Goal: Navigation & Orientation: Find specific page/section

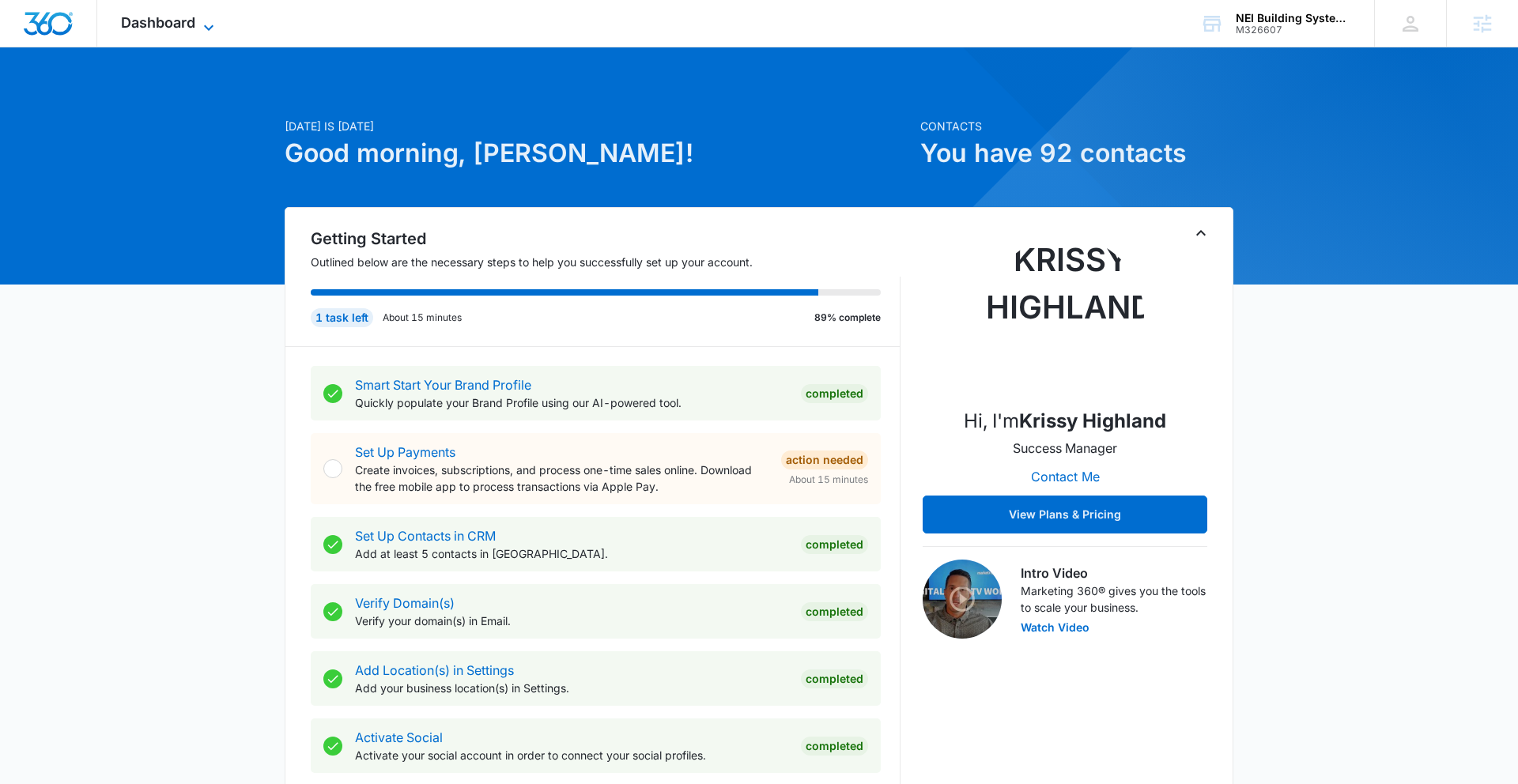
drag, startPoint x: 189, startPoint y: 31, endPoint x: 192, endPoint y: 21, distance: 10.4
click at [193, 24] on div "Dashboard Apps Reputation Websites Forms CRM Email Social Shop Content Ads Inte…" at bounding box center [169, 23] width 145 height 47
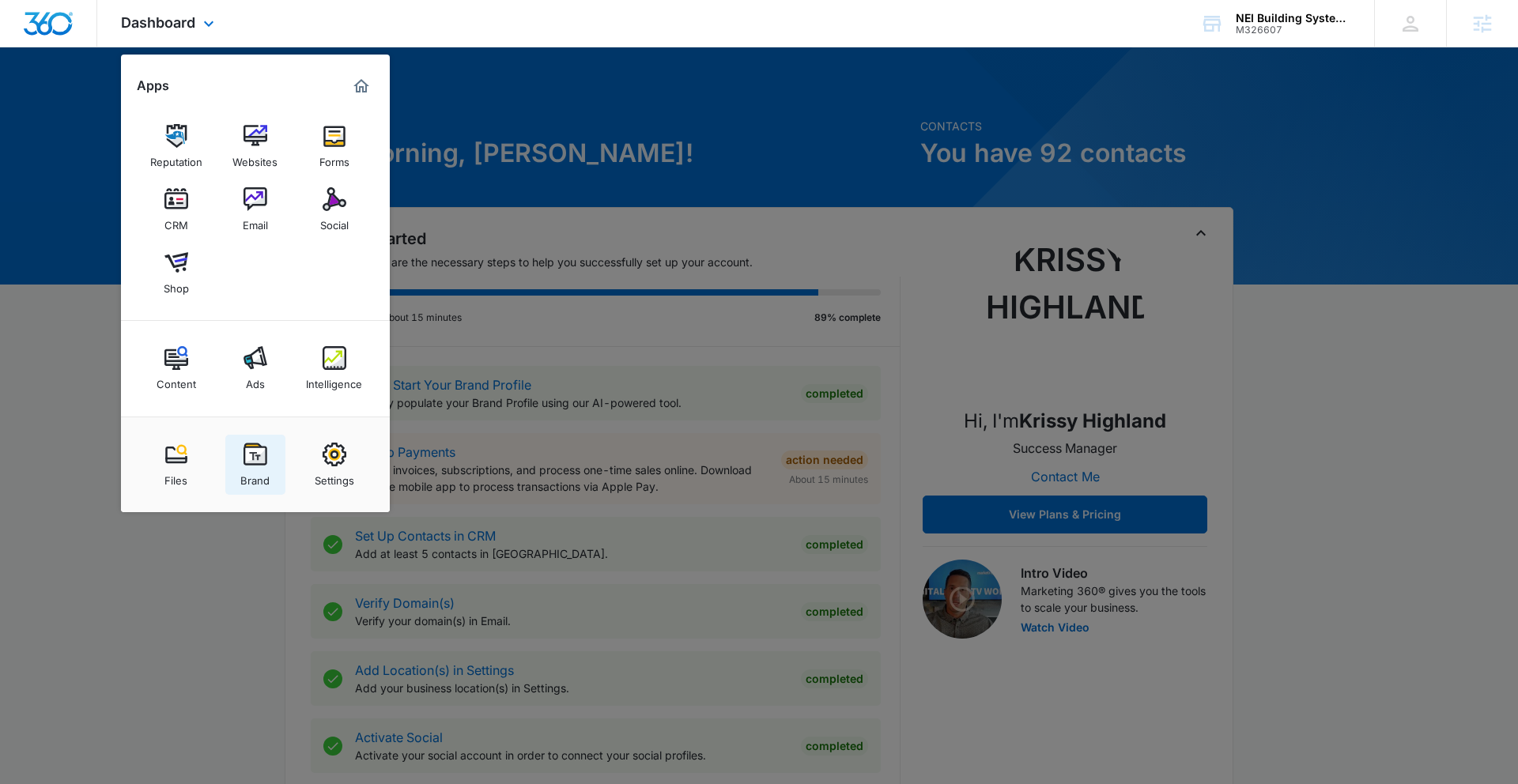
click at [248, 455] on img at bounding box center [255, 455] width 24 height 24
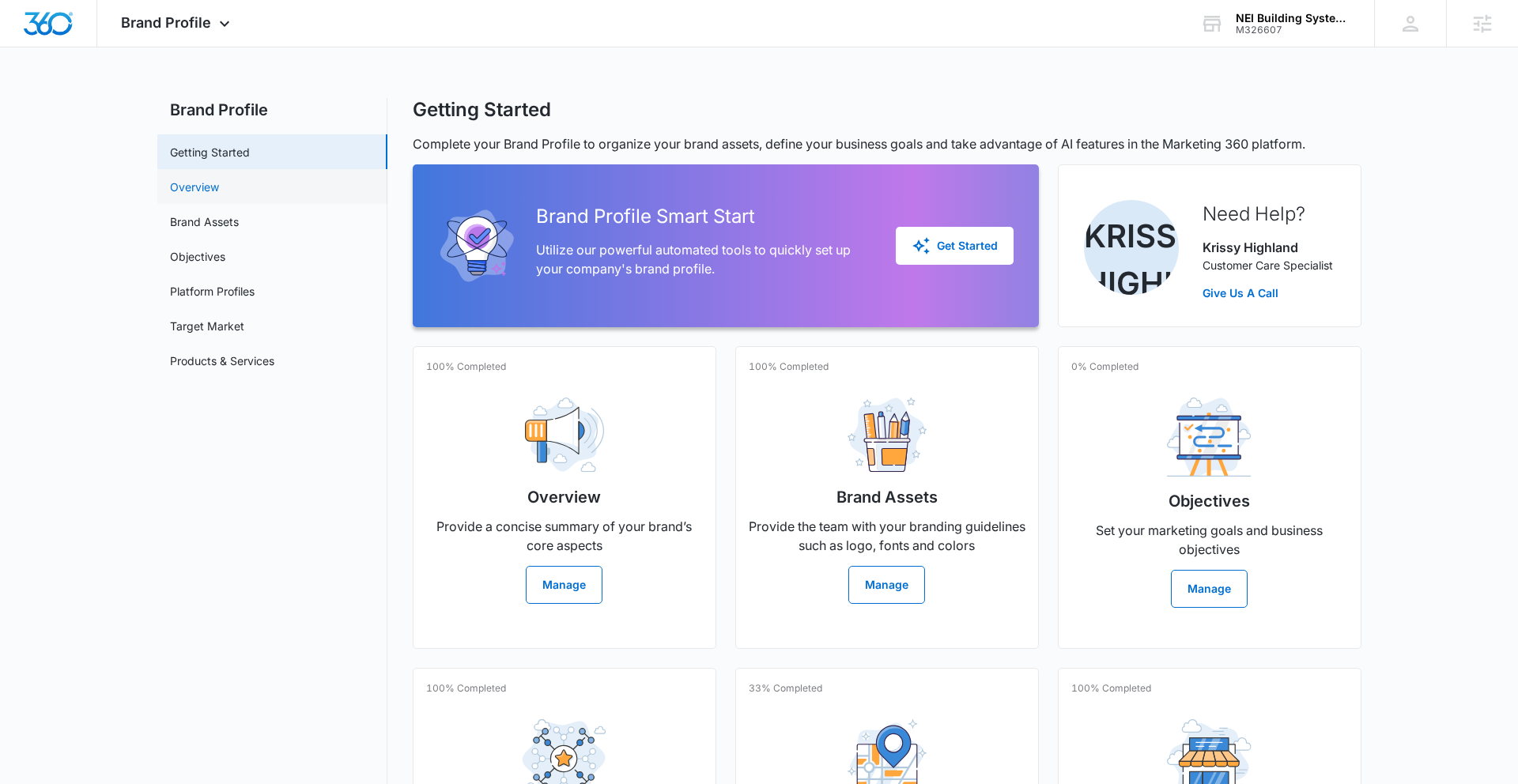
click at [219, 187] on link "Overview" at bounding box center [195, 187] width 49 height 17
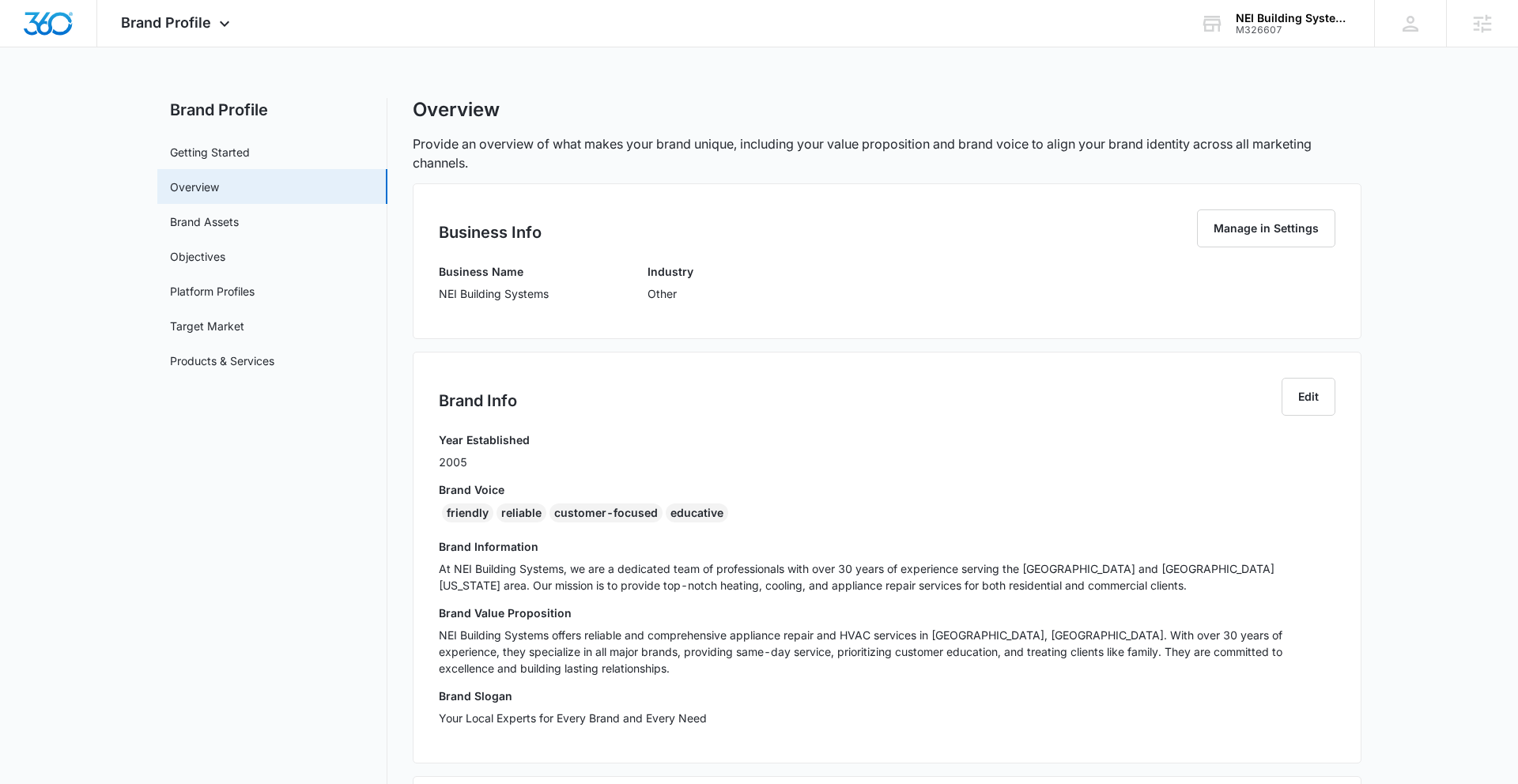
drag, startPoint x: 432, startPoint y: 298, endPoint x: 442, endPoint y: 293, distance: 11.2
click at [435, 296] on div "Business Info Manage in Settings Business Name NEI Building Systems Industry Ot…" at bounding box center [887, 261] width 949 height 156
drag, startPoint x: 441, startPoint y: 293, endPoint x: 568, endPoint y: 297, distance: 127.1
click at [568, 297] on div "Business Name NEI Building Systems Industry Other" at bounding box center [887, 288] width 896 height 50
copy p "NEI Building Systems"
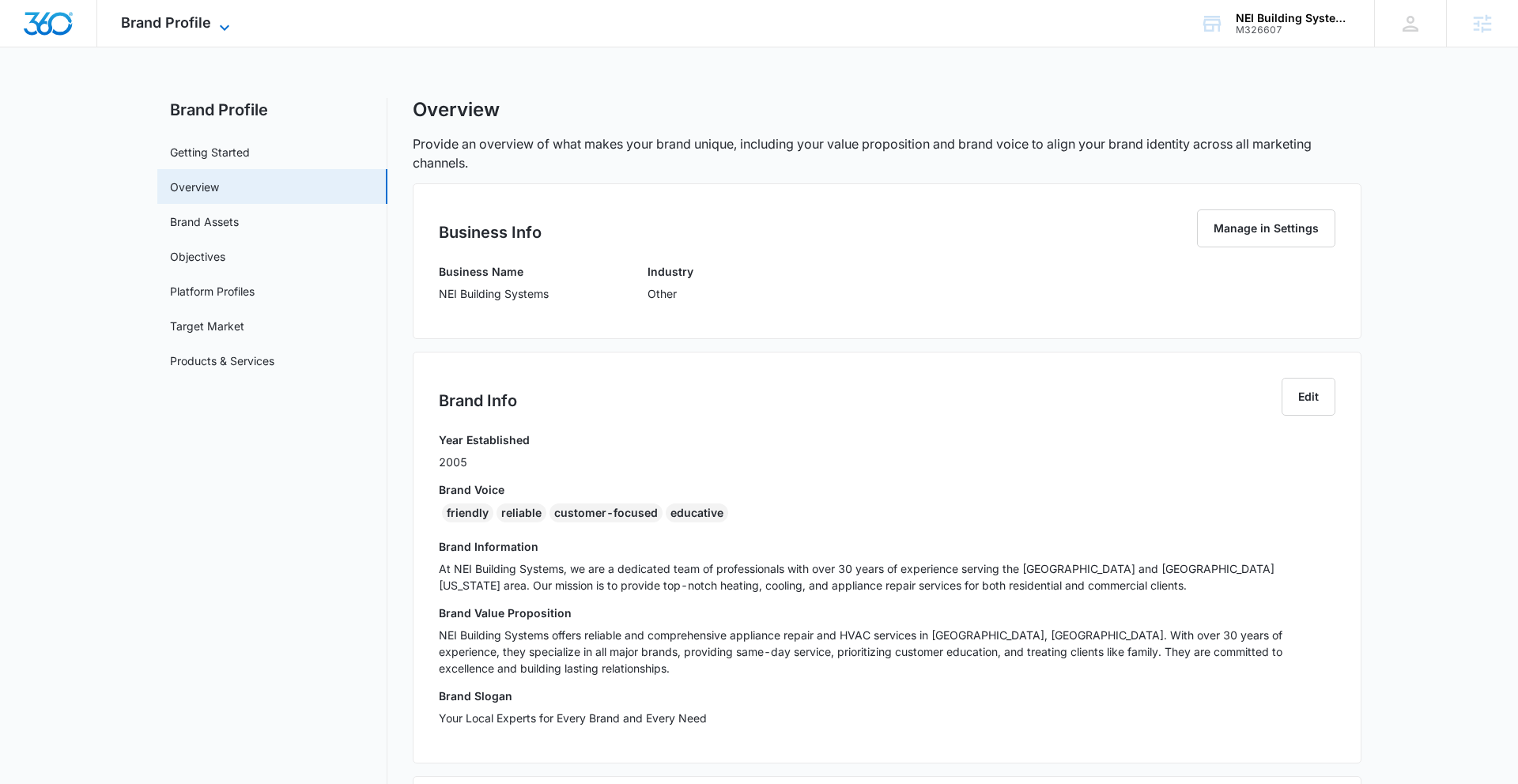
click at [222, 22] on icon at bounding box center [225, 27] width 19 height 19
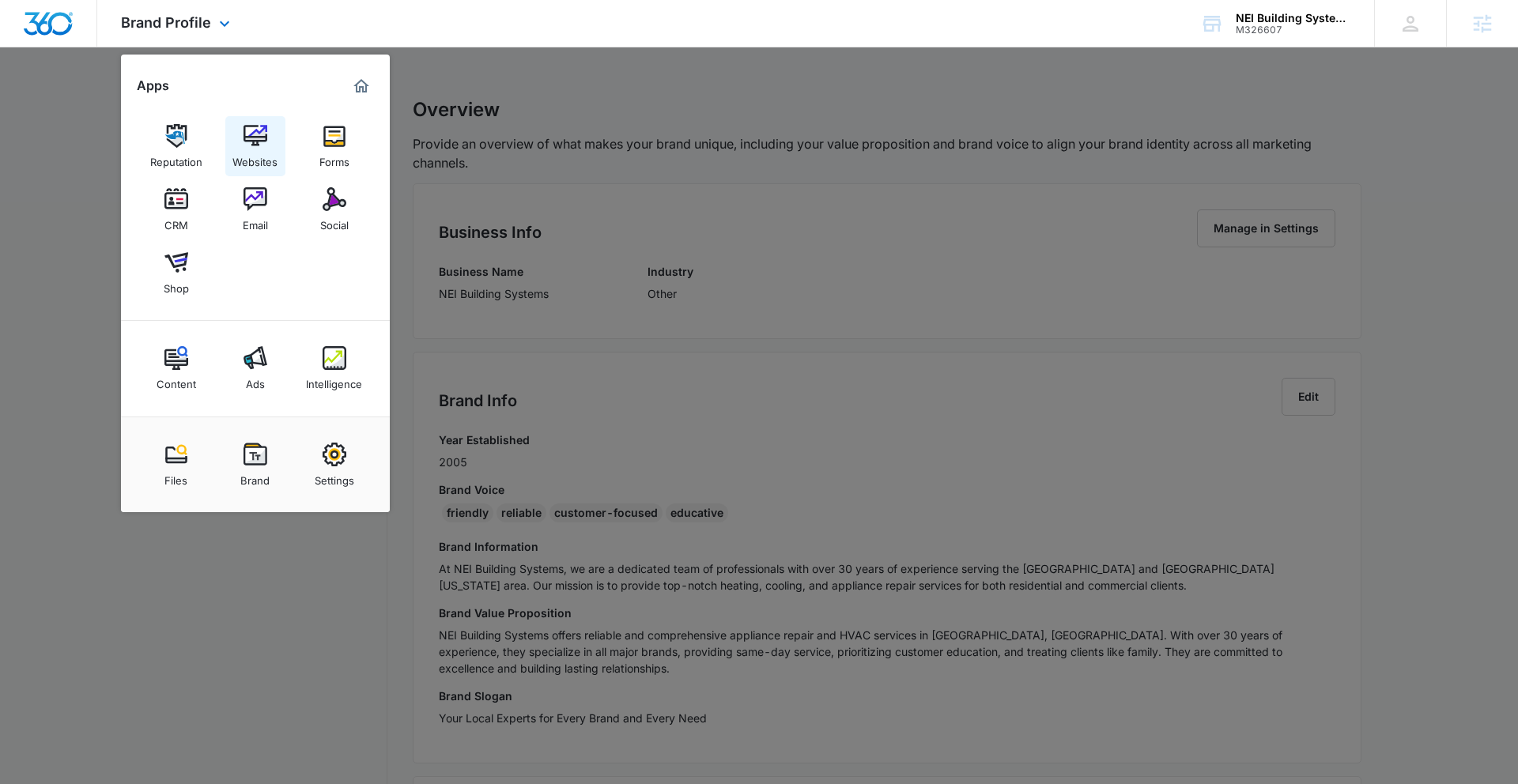
click at [253, 143] on img at bounding box center [255, 136] width 24 height 24
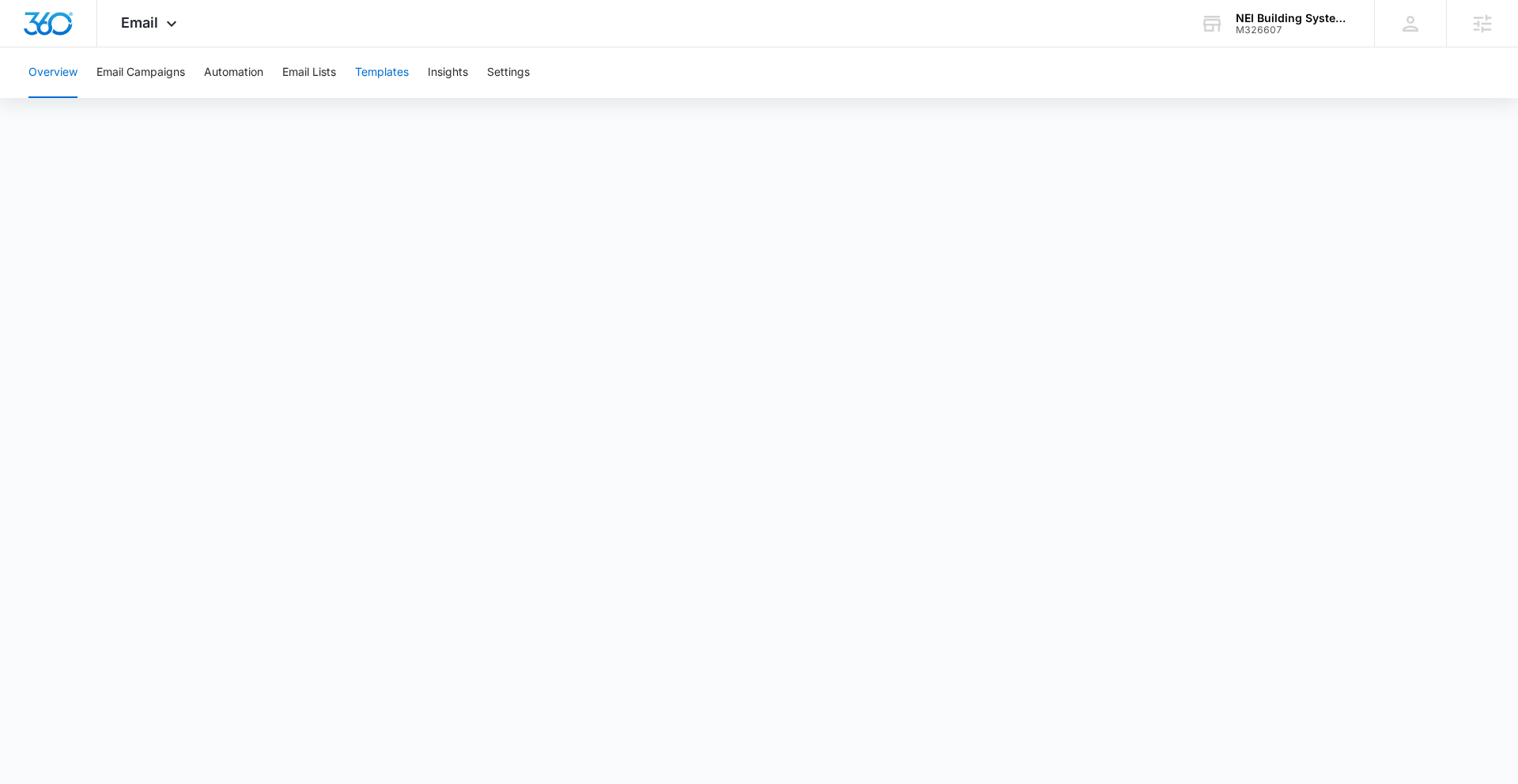
click at [389, 73] on button "Templates" at bounding box center [381, 73] width 54 height 51
click at [160, 25] on div "Email Apps Reputation Websites Forms CRM Email Social Shop Content Ads Intellig…" at bounding box center [151, 23] width 107 height 47
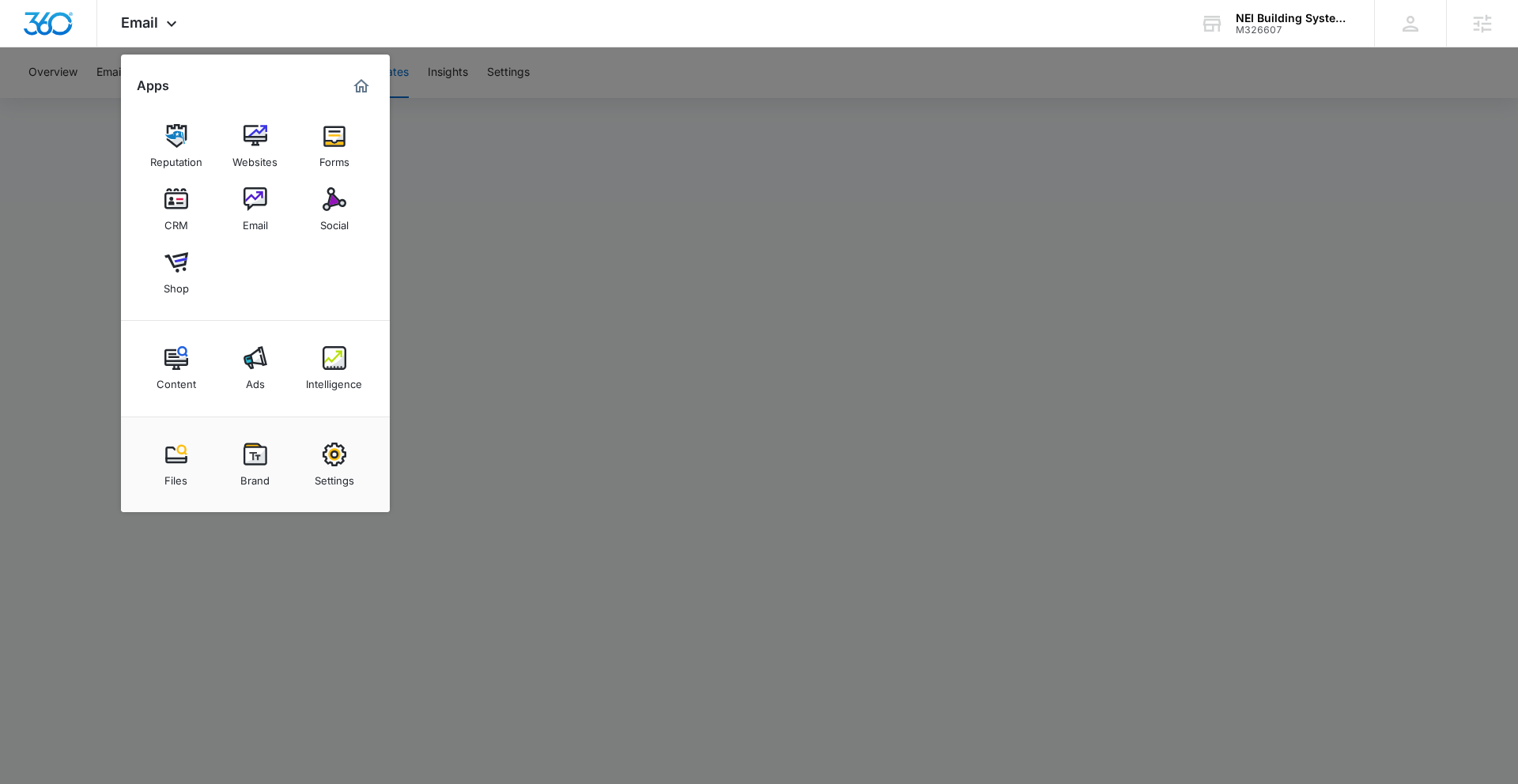
click at [525, 298] on div at bounding box center [759, 392] width 1518 height 784
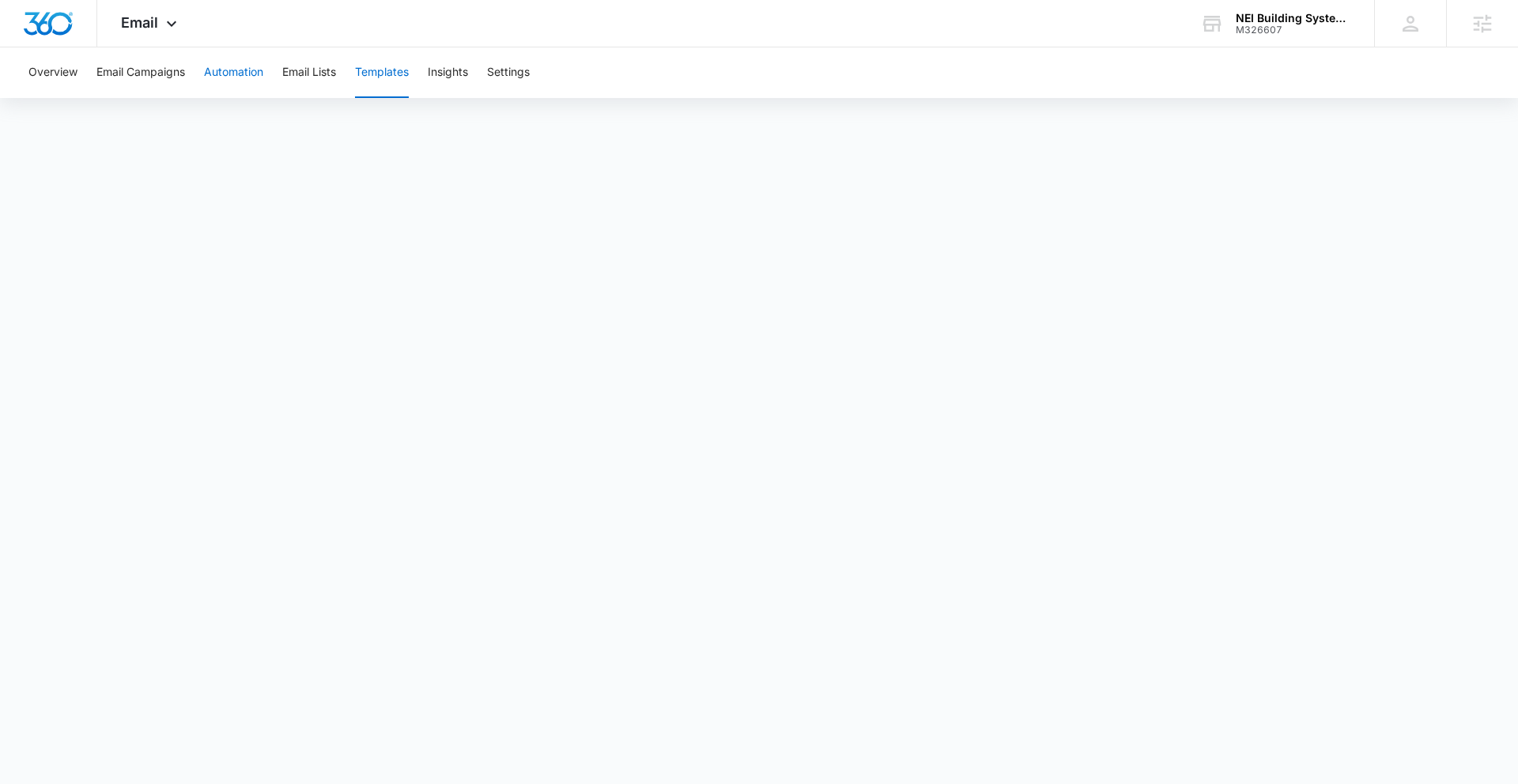
click at [239, 73] on button "Automation" at bounding box center [234, 73] width 60 height 51
click at [398, 72] on button "Templates" at bounding box center [381, 73] width 54 height 51
click at [170, 26] on icon at bounding box center [172, 27] width 19 height 19
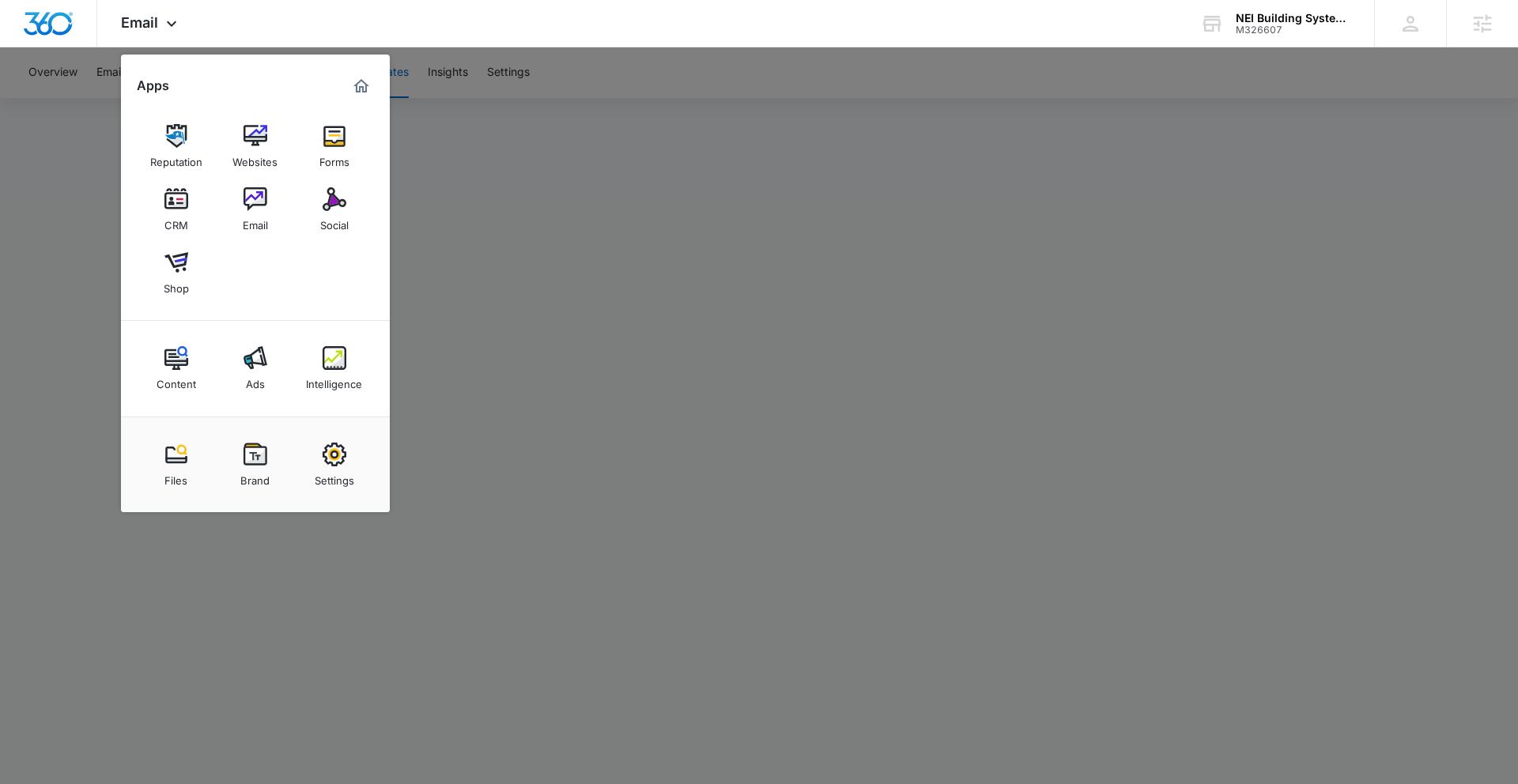
click at [333, 207] on img at bounding box center [334, 199] width 24 height 24
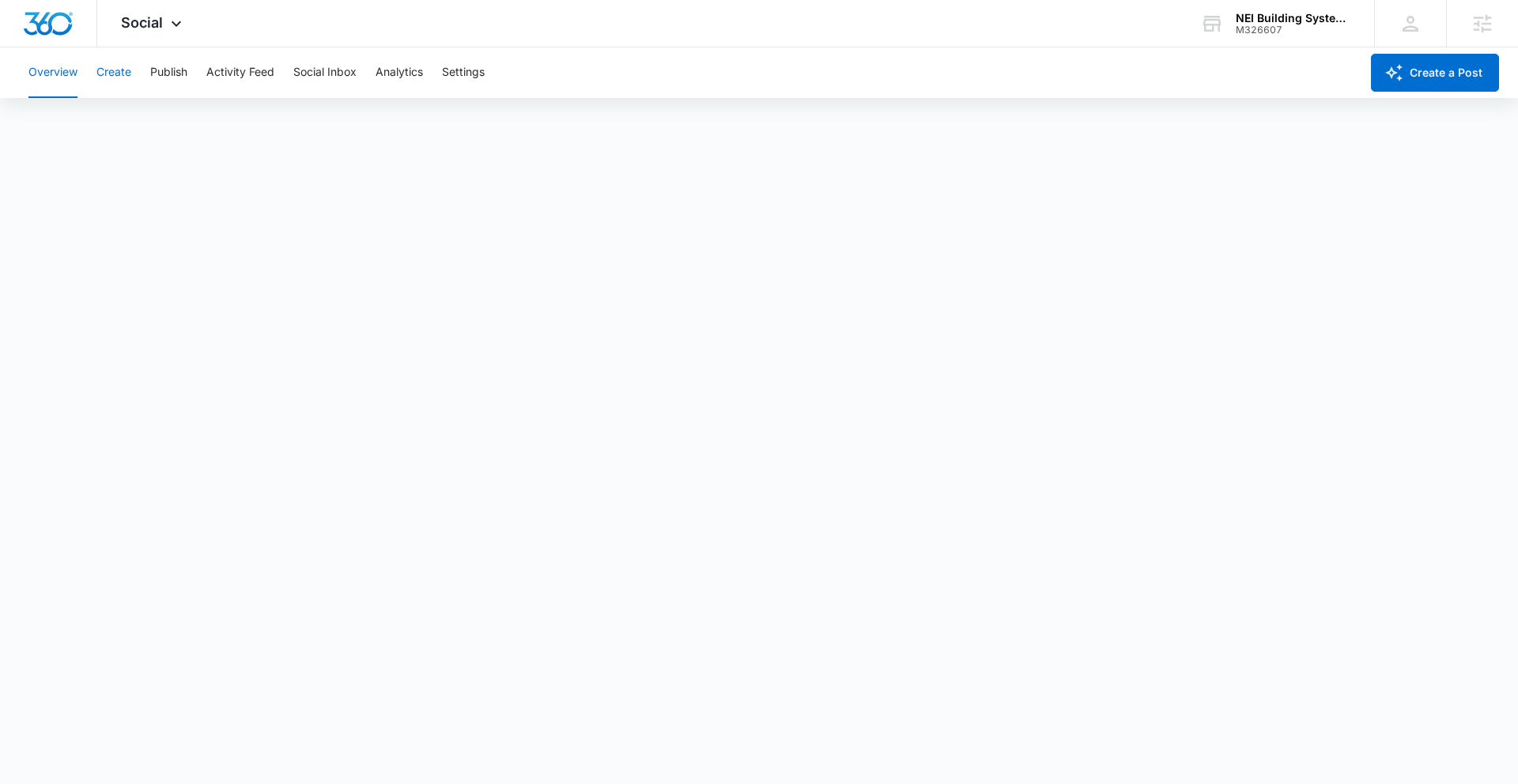
click at [111, 79] on button "Create" at bounding box center [113, 73] width 35 height 51
click at [118, 73] on button "Create" at bounding box center [113, 73] width 35 height 51
click at [166, 69] on button "Publish" at bounding box center [169, 73] width 37 height 51
click at [131, 123] on button "Schedules" at bounding box center [121, 121] width 54 height 44
click at [123, 70] on button "Create" at bounding box center [113, 73] width 35 height 51
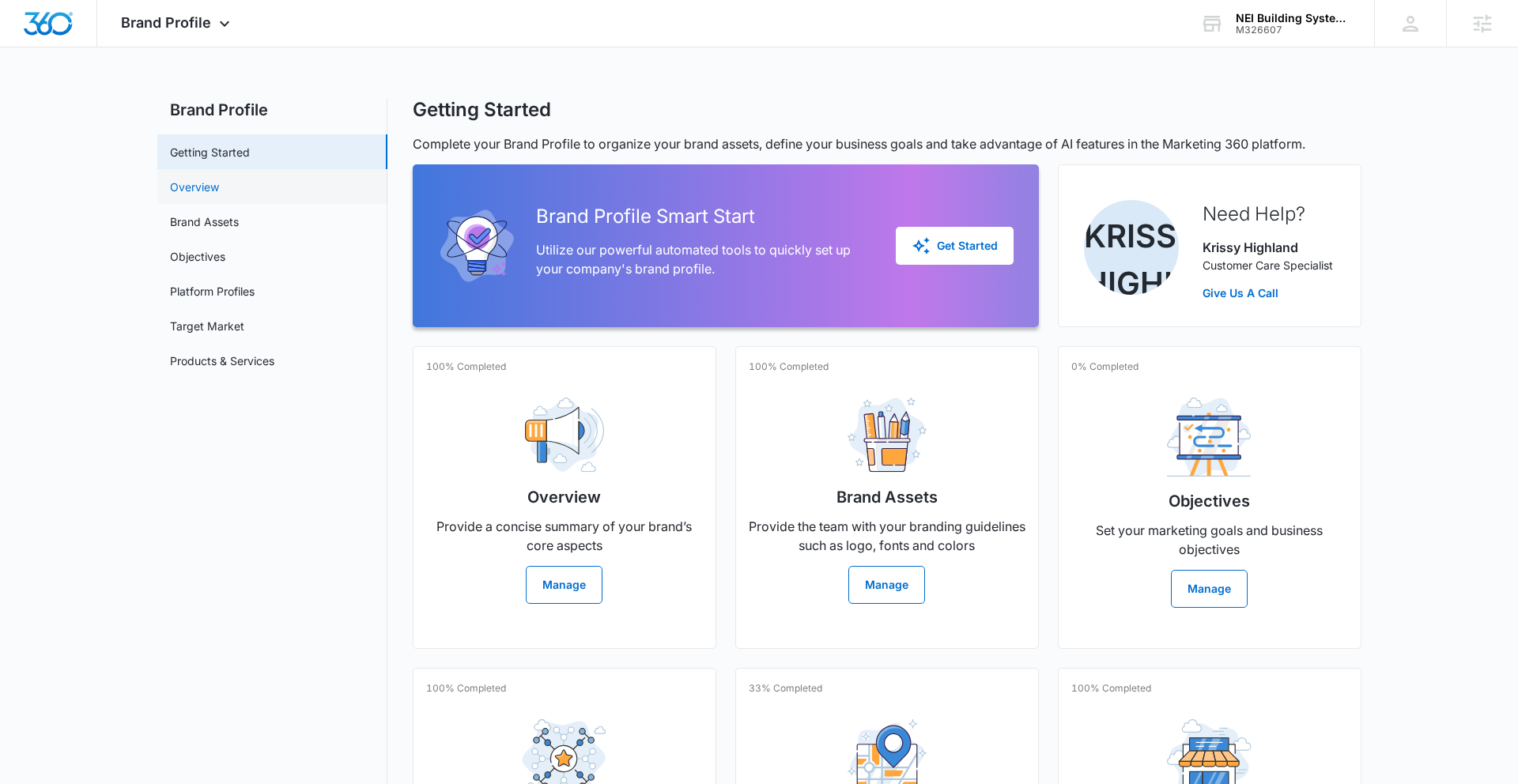
click at [219, 185] on link "Overview" at bounding box center [195, 187] width 49 height 17
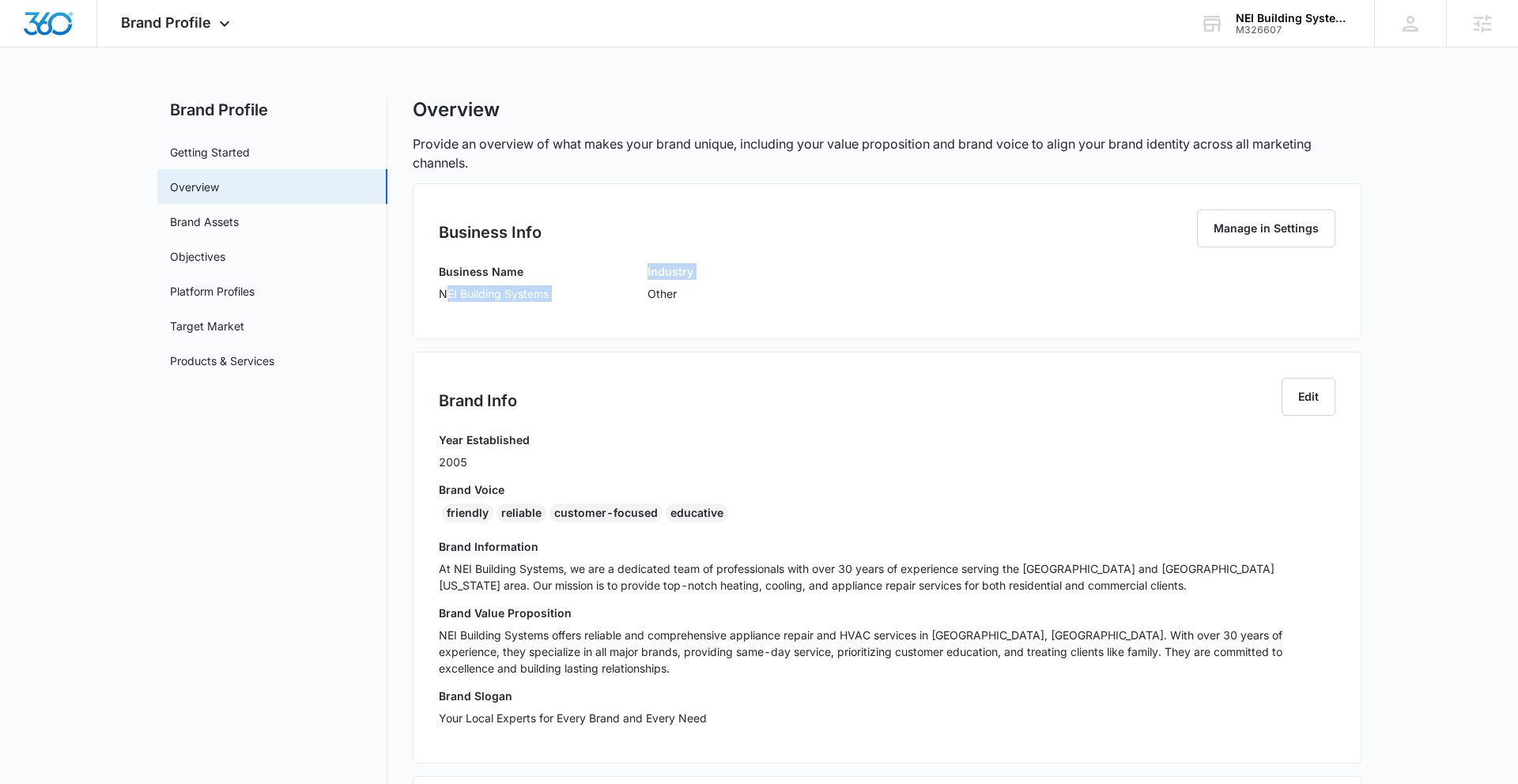
drag, startPoint x: 458, startPoint y: 291, endPoint x: 623, endPoint y: 296, distance: 165.1
click at [629, 296] on div "Business Name NEI Building Systems Industry Other" at bounding box center [887, 288] width 896 height 50
click at [597, 295] on div "Business Name NEI Building Systems Industry Other" at bounding box center [887, 288] width 896 height 50
drag, startPoint x: 546, startPoint y: 293, endPoint x: 503, endPoint y: 292, distance: 43.0
click at [419, 292] on div "Business Info Manage in Settings Business Name NEI Building Systems Industry Ot…" at bounding box center [887, 261] width 949 height 156
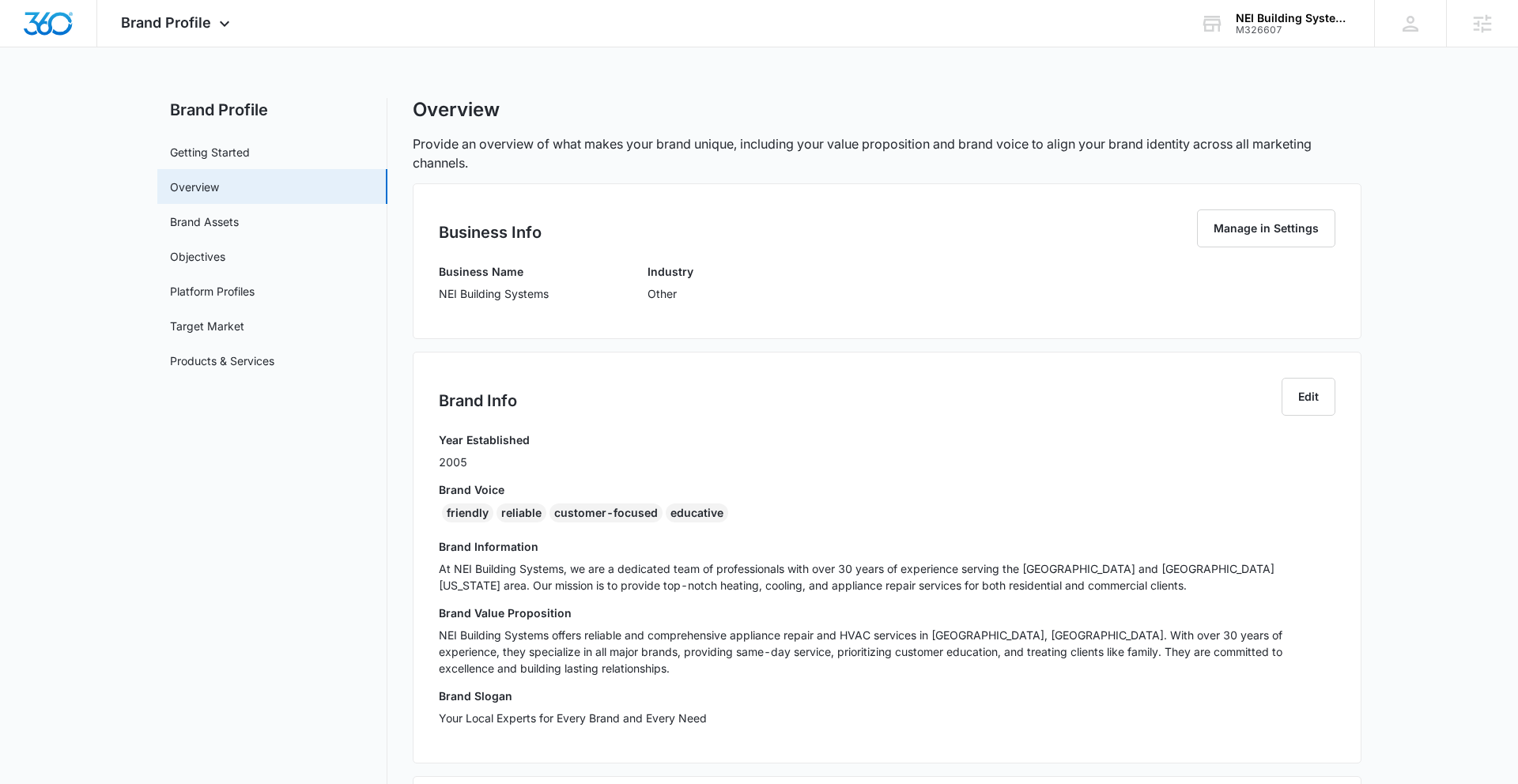
copy p "NEI Building Systems"
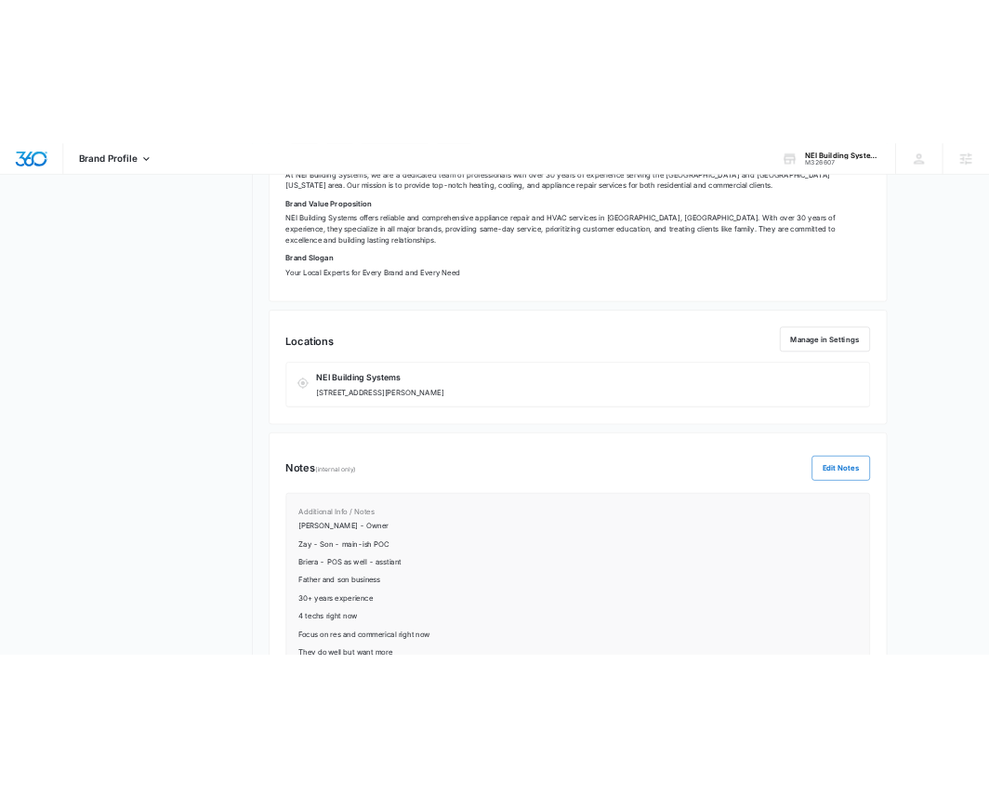
scroll to position [459, 0]
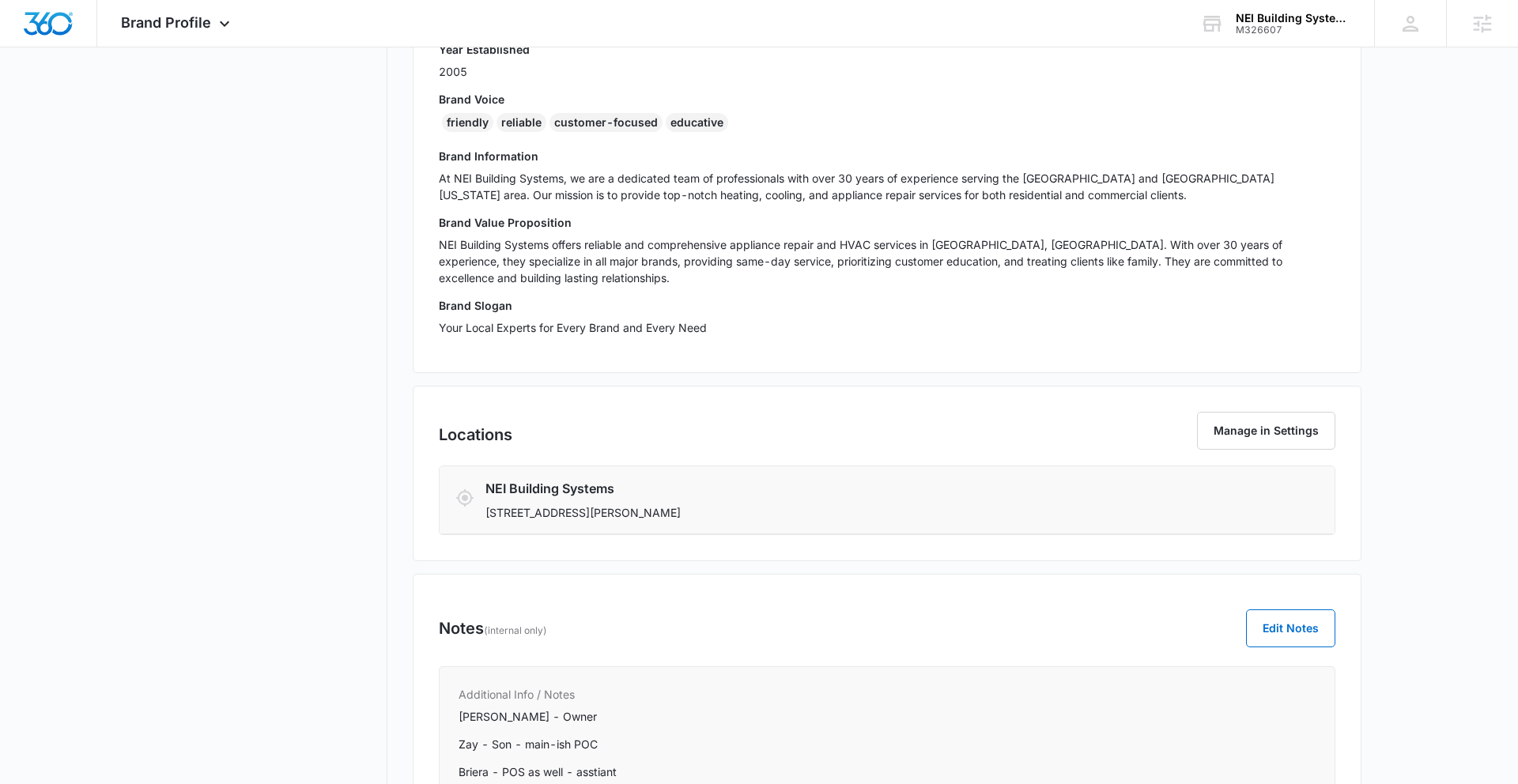
drag, startPoint x: 500, startPoint y: 495, endPoint x: 740, endPoint y: 505, distance: 240.2
click at [743, 504] on p "839 Loretta Drive, Goodlettsville, TN 37072" at bounding box center [813, 513] width 656 height 17
copy p "839 Loretta Drive, Goodlettsville, TN 37072"
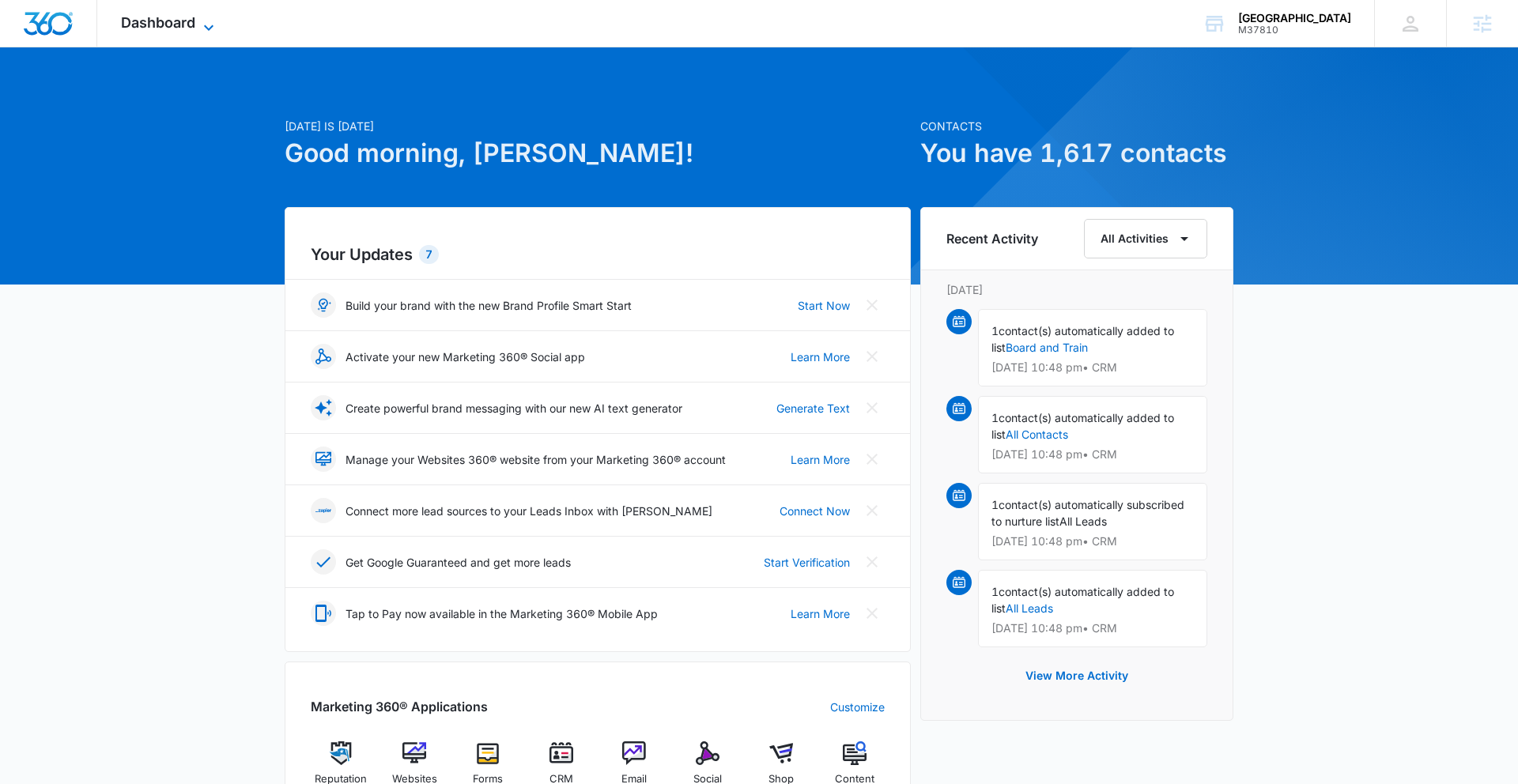
click at [173, 19] on span "Dashboard" at bounding box center [157, 23] width 74 height 17
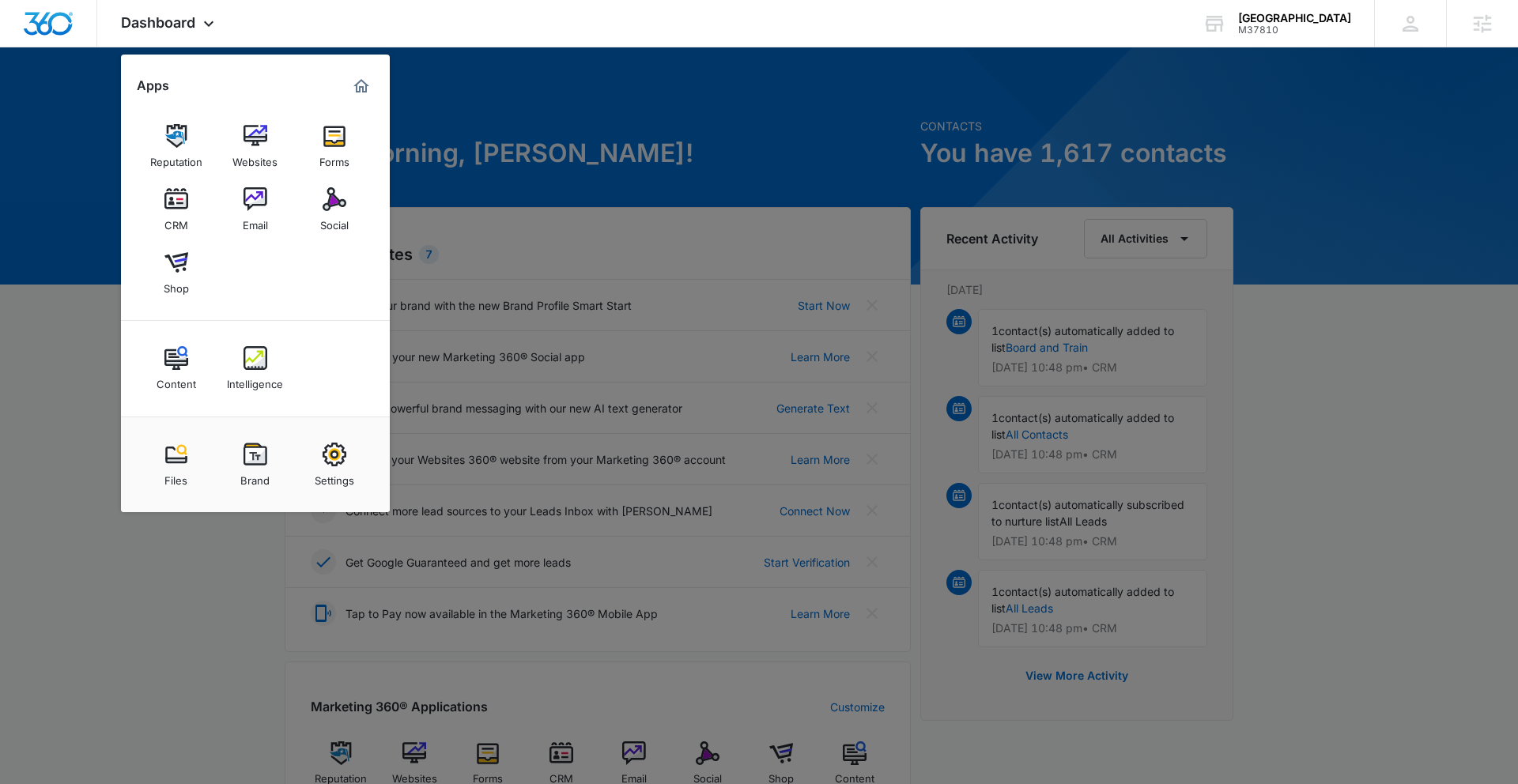
click at [273, 456] on link "Brand" at bounding box center [255, 464] width 60 height 60
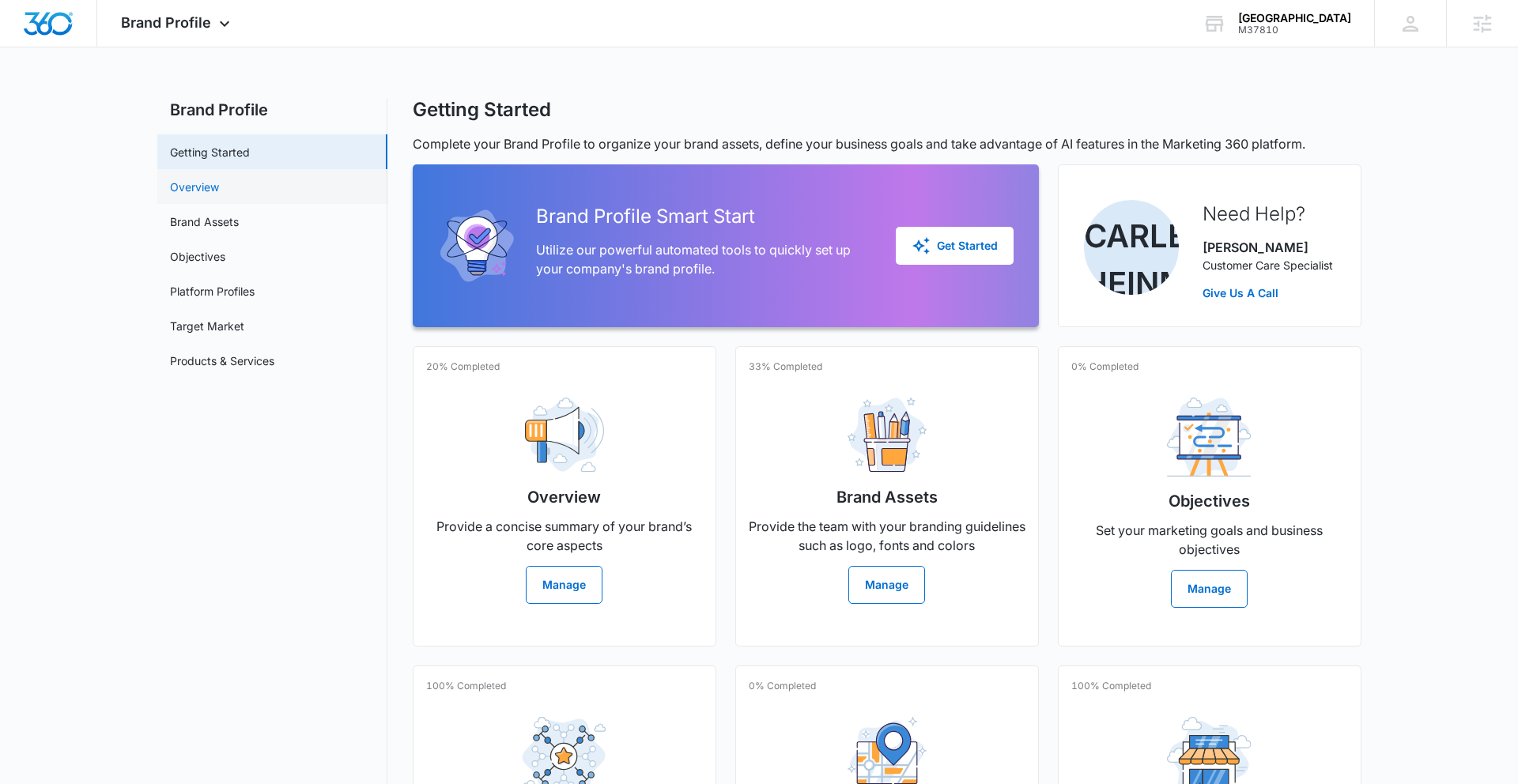
click at [208, 185] on link "Overview" at bounding box center [195, 187] width 49 height 17
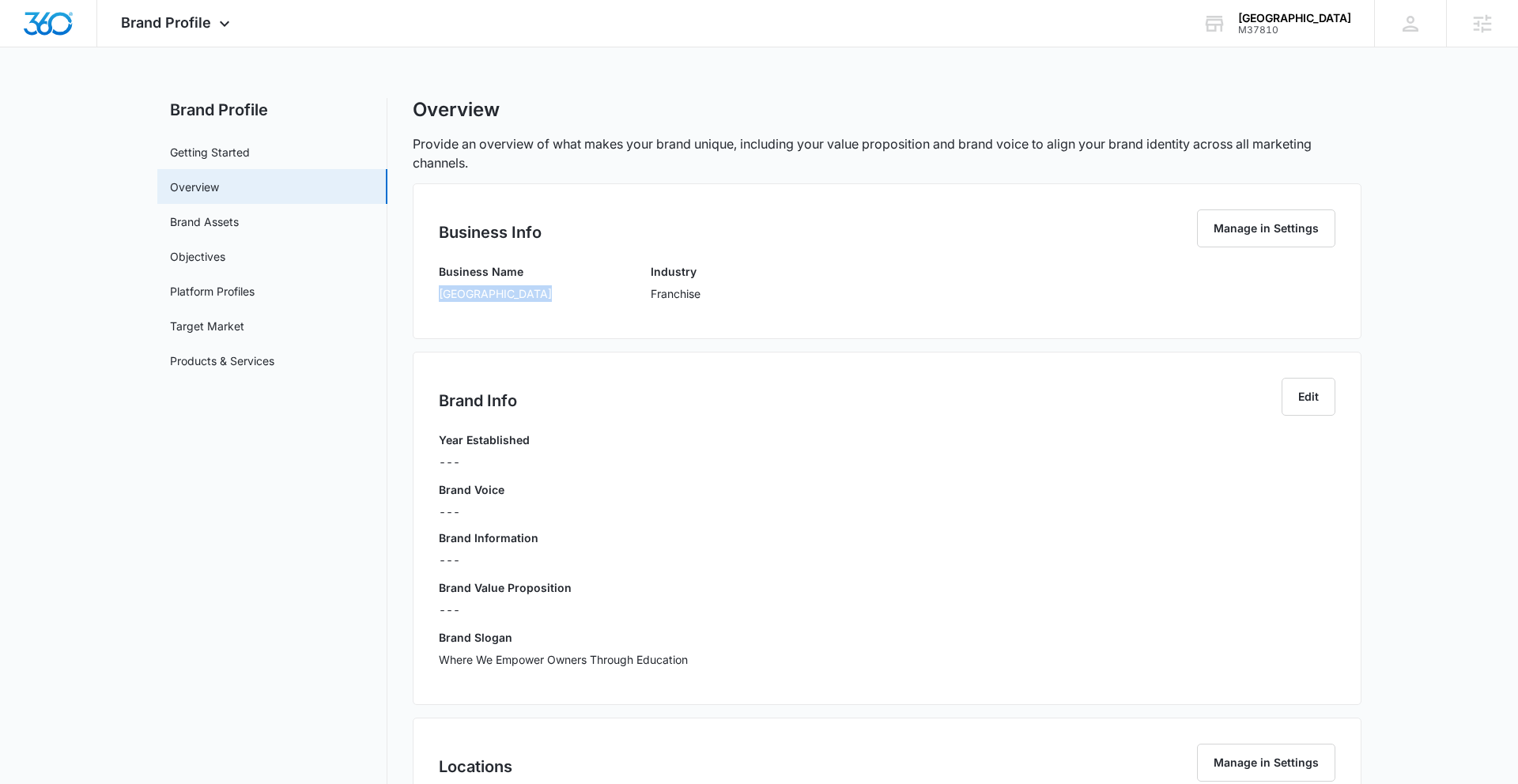
drag, startPoint x: 441, startPoint y: 293, endPoint x: 549, endPoint y: 296, distance: 108.0
click at [553, 295] on div "Business Name United K9 Academy Industry Franchise" at bounding box center [887, 288] width 896 height 50
copy p "[GEOGRAPHIC_DATA]"
click at [208, 23] on span "Brand Profile" at bounding box center [166, 23] width 90 height 17
